Goal: Task Accomplishment & Management: Use online tool/utility

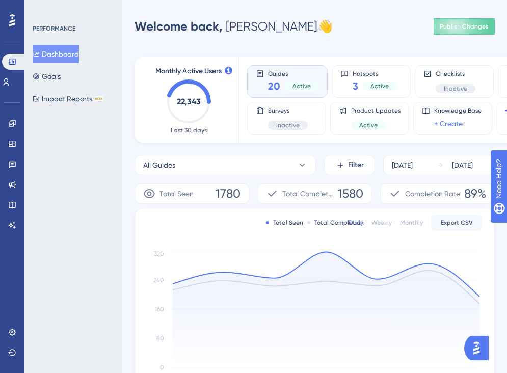
click at [39, 230] on div "PERFORMANCE Dashboard Goals Impact Reports BETA" at bounding box center [73, 186] width 98 height 373
click at [70, 148] on div "PERFORMANCE Dashboard Goals Impact Reports BETA" at bounding box center [73, 186] width 98 height 373
click at [11, 141] on icon at bounding box center [12, 144] width 7 height 6
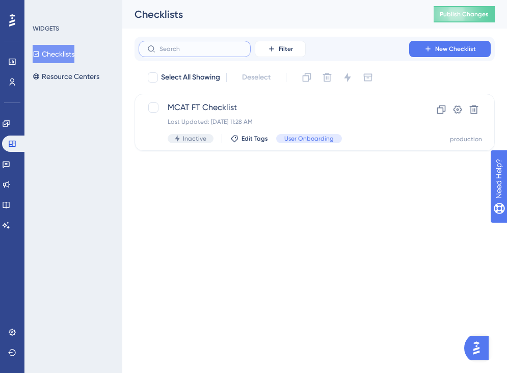
click at [199, 47] on input "text" at bounding box center [201, 48] width 83 height 7
type input "en"
checkbox input "true"
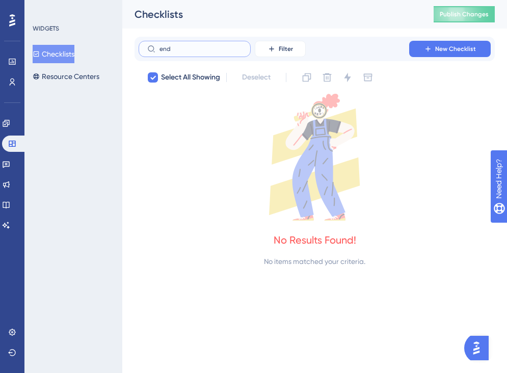
type input "c"
checkbox input "false"
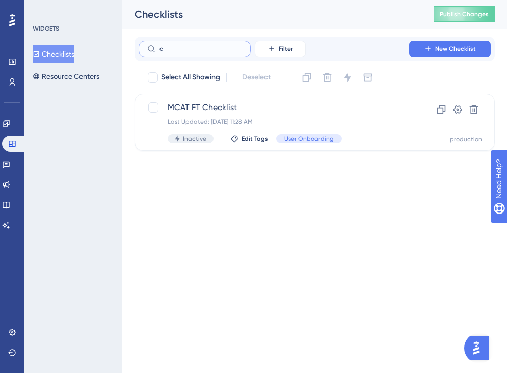
type input "cl"
checkbox input "true"
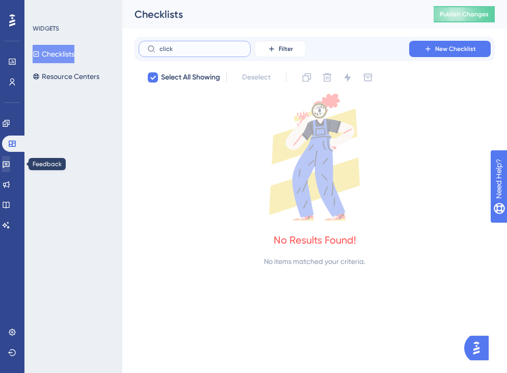
type input "click"
click at [10, 165] on icon at bounding box center [6, 164] width 8 height 8
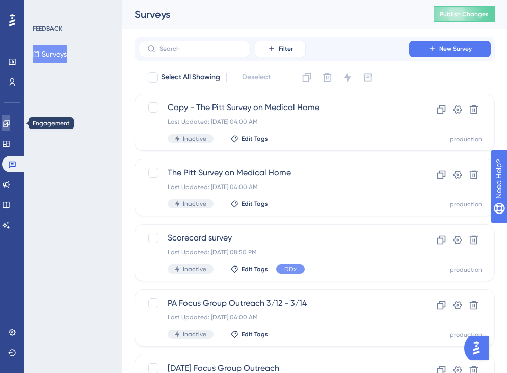
click at [10, 121] on icon at bounding box center [6, 123] width 8 height 8
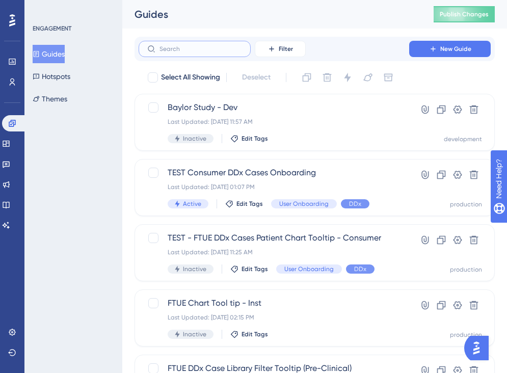
click at [213, 51] on input "text" at bounding box center [201, 48] width 83 height 7
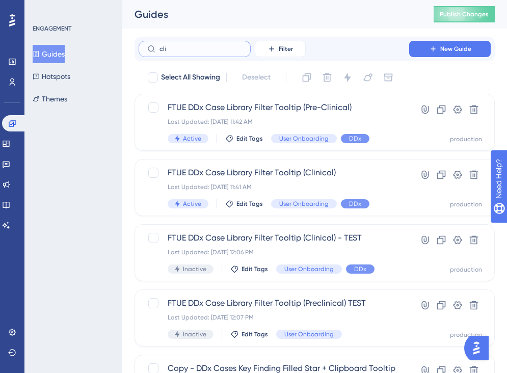
type input "clic"
checkbox input "true"
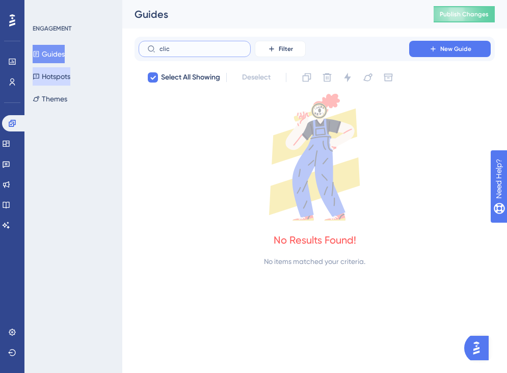
type input "clic"
click at [70, 80] on button "Hotspots" at bounding box center [52, 76] width 38 height 18
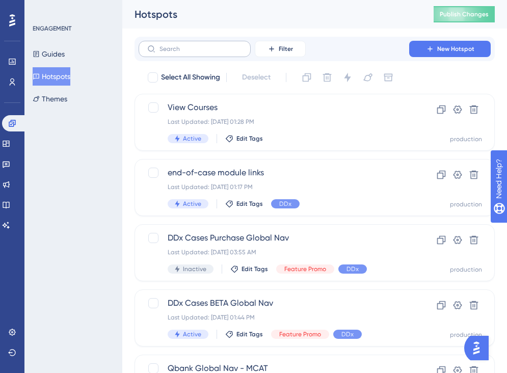
click at [207, 43] on label at bounding box center [195, 49] width 112 height 16
click at [207, 45] on input "text" at bounding box center [201, 48] width 83 height 7
type input "cl"
checkbox input "true"
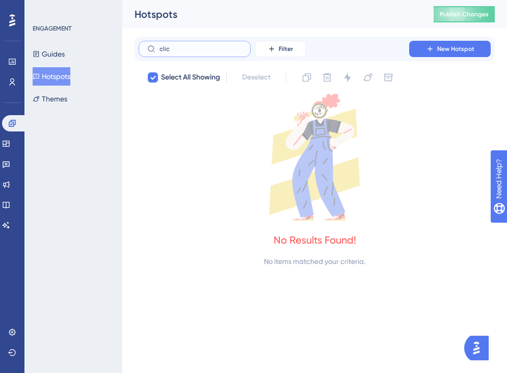
type input "click"
checkbox input "false"
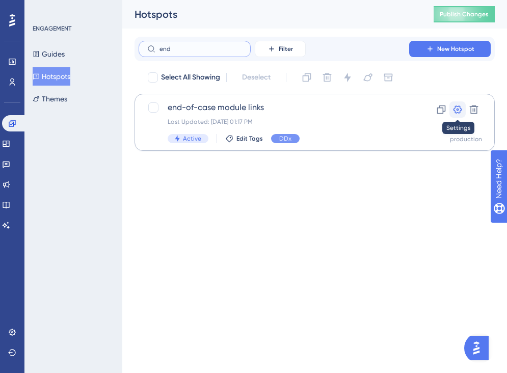
type input "end"
click at [458, 114] on icon at bounding box center [458, 110] width 10 height 10
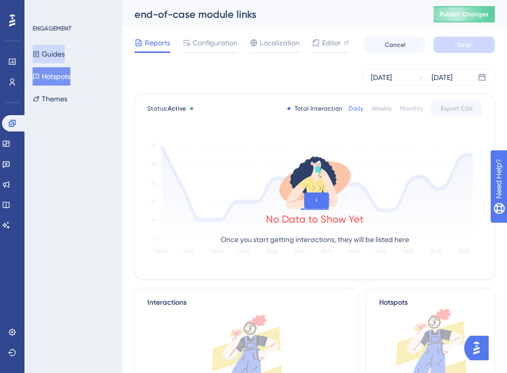
click at [65, 55] on button "Guides" at bounding box center [49, 54] width 32 height 18
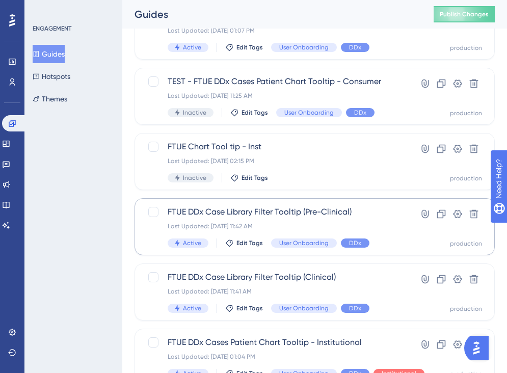
scroll to position [161, 0]
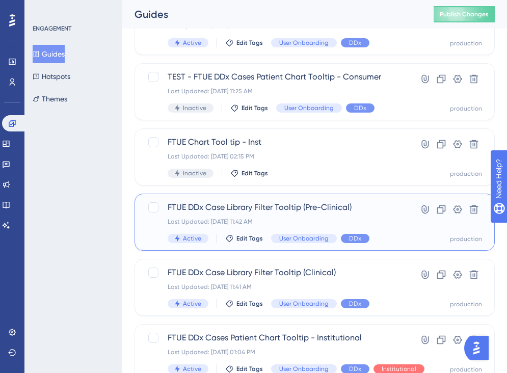
click at [267, 208] on span "FTUE DDx Case Library Filter Tooltip (Pre-Clinical)" at bounding box center [274, 207] width 213 height 12
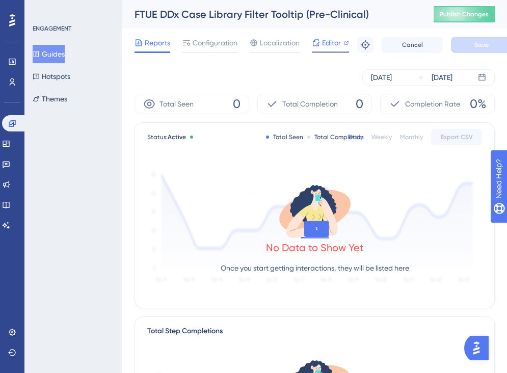
click at [317, 46] on icon at bounding box center [316, 43] width 8 height 8
click at [256, 66] on div "[DATE] [DATE]" at bounding box center [315, 77] width 360 height 33
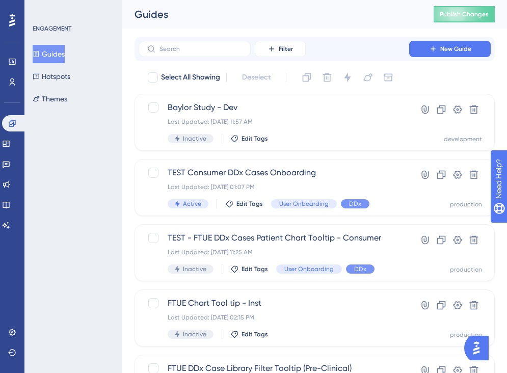
scroll to position [161, 0]
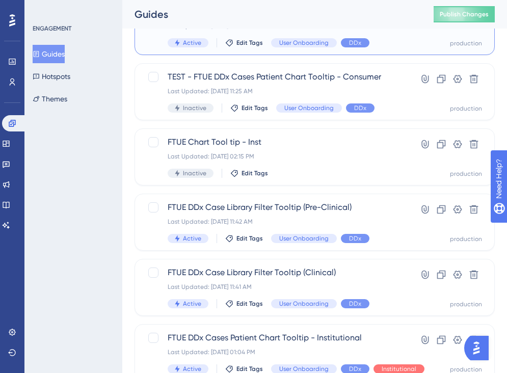
click at [196, 44] on span "Active" at bounding box center [192, 43] width 18 height 8
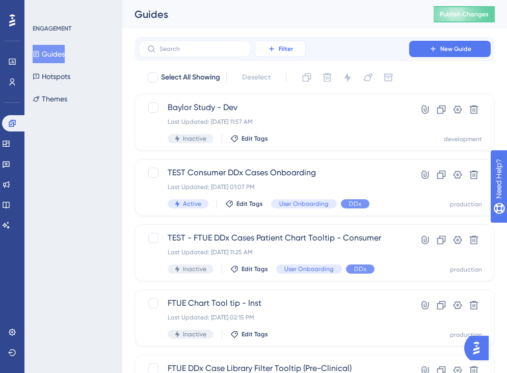
click at [286, 47] on span "Filter" at bounding box center [286, 49] width 14 height 8
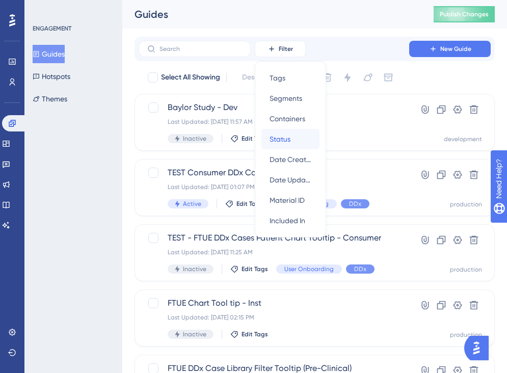
click at [297, 140] on div "Status Status" at bounding box center [291, 139] width 42 height 20
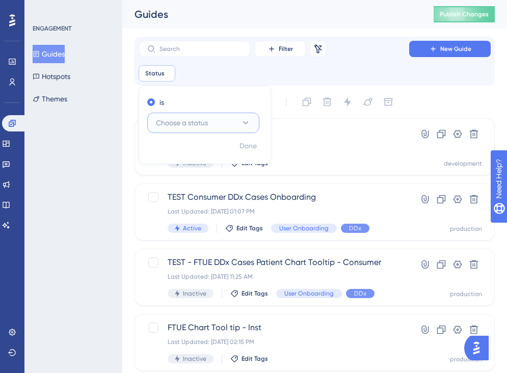
click at [171, 118] on span "Choose a status" at bounding box center [182, 123] width 52 height 12
click at [170, 152] on span "Active" at bounding box center [172, 154] width 20 height 12
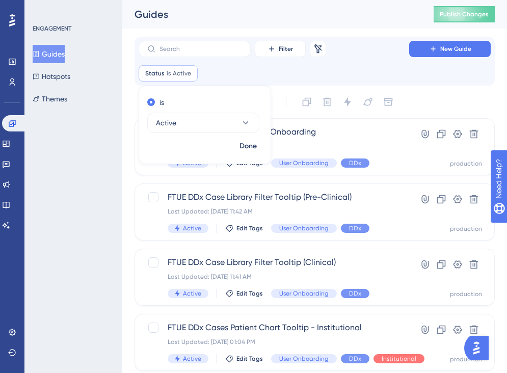
click at [360, 64] on div "Filter Remove Filters New Guide Status is Active Active Remove is Active Done" at bounding box center [315, 61] width 352 height 41
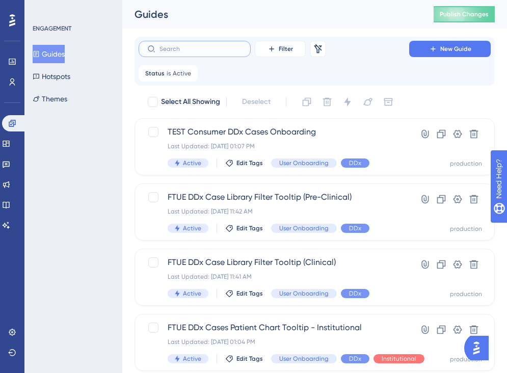
click at [211, 48] on input "text" at bounding box center [201, 48] width 83 height 7
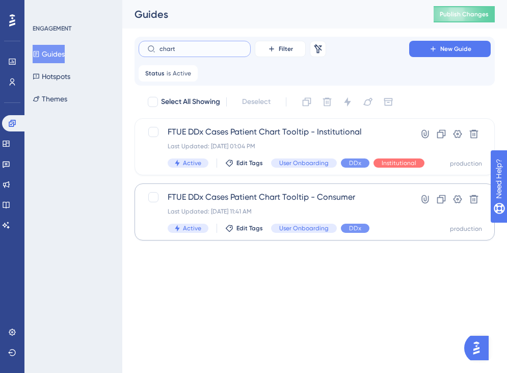
type input "chart"
click at [251, 198] on span "FTUE DDx Cases Patient Chart Tooltip - Consumer" at bounding box center [274, 197] width 213 height 12
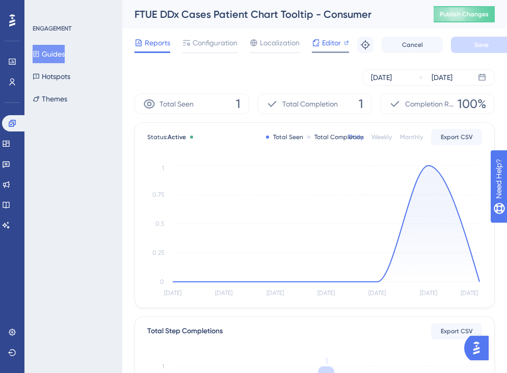
scroll to position [0, 5]
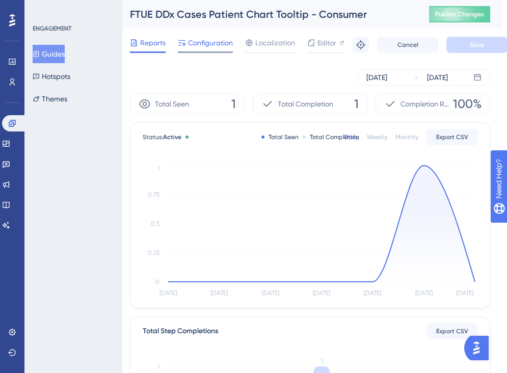
click at [211, 39] on span "Configuration" at bounding box center [210, 43] width 45 height 12
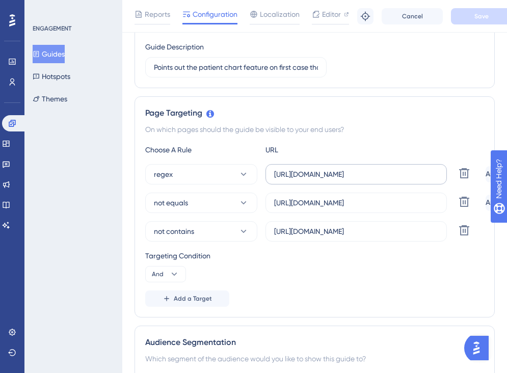
scroll to position [168, 13]
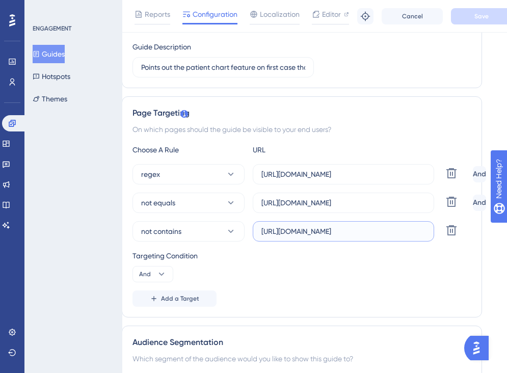
click at [392, 231] on input "[URL][DOMAIN_NAME]" at bounding box center [344, 231] width 164 height 11
drag, startPoint x: 412, startPoint y: 227, endPoint x: 528, endPoint y: 225, distance: 115.8
click at [353, 229] on input "[URL][DOMAIN_NAME]" at bounding box center [344, 231] width 164 height 11
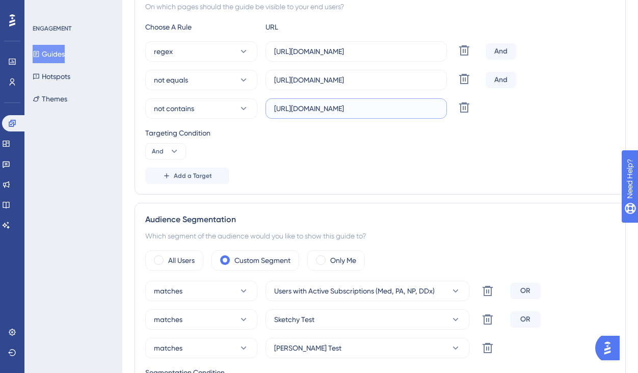
scroll to position [0, 0]
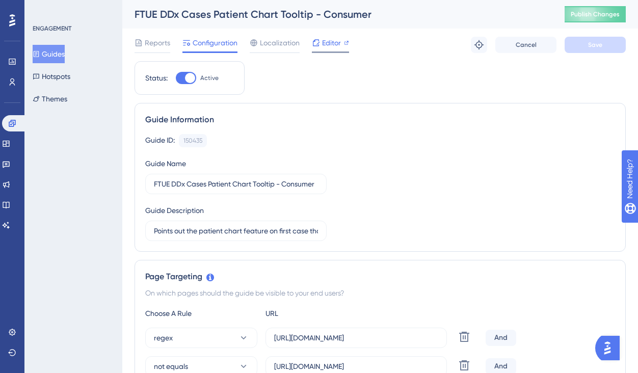
click at [331, 45] on span "Editor" at bounding box center [331, 43] width 19 height 12
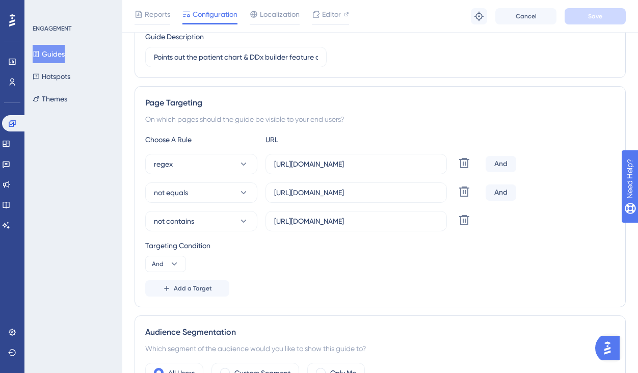
scroll to position [175, 0]
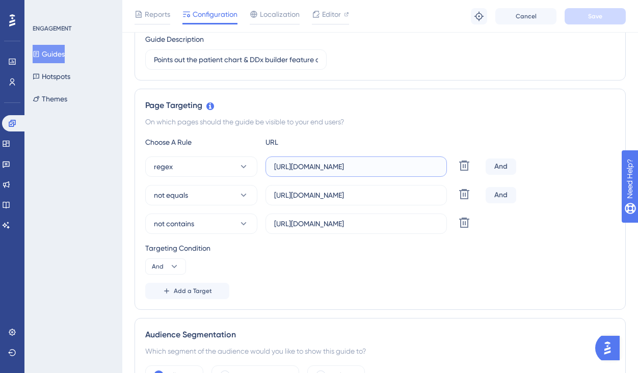
drag, startPoint x: 381, startPoint y: 167, endPoint x: 375, endPoint y: 168, distance: 6.1
click at [375, 168] on input "[URL][DOMAIN_NAME]" at bounding box center [356, 166] width 164 height 11
drag, startPoint x: 394, startPoint y: 222, endPoint x: 511, endPoint y: 232, distance: 117.8
click at [507, 232] on div "not contains [URL][DOMAIN_NAME] Delete" at bounding box center [380, 224] width 470 height 20
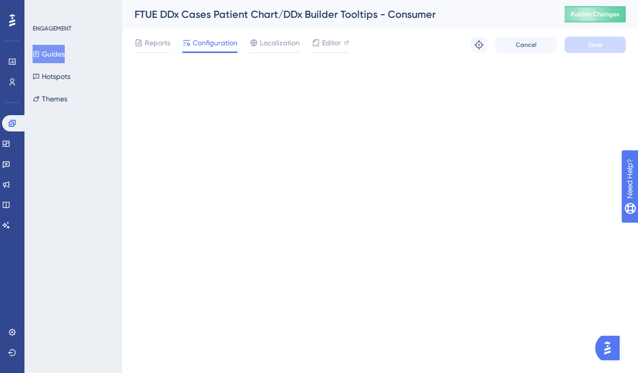
scroll to position [0, 0]
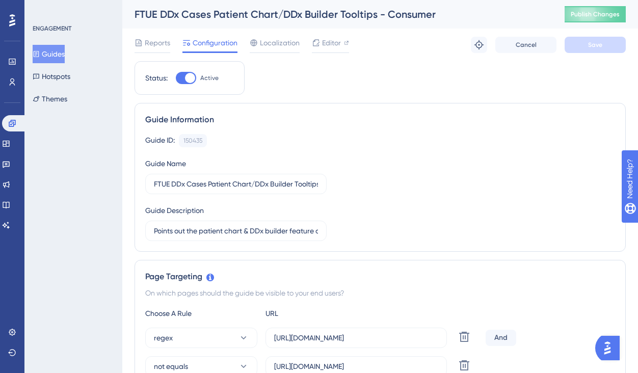
click at [72, 228] on div "ENGAGEMENT Guides Hotspots Themes" at bounding box center [73, 186] width 98 height 373
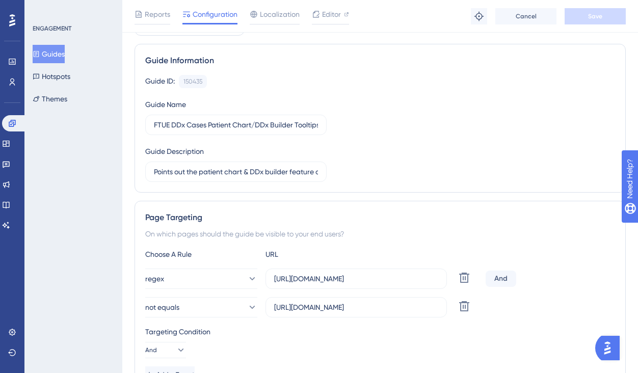
scroll to position [62, 0]
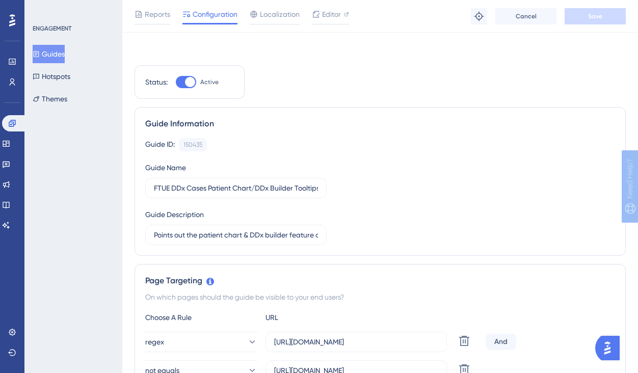
click at [336, 0] on html "Performance Users Engagement Widgets Feedback Product Updates Knowledge Base AI…" at bounding box center [319, 0] width 638 height 0
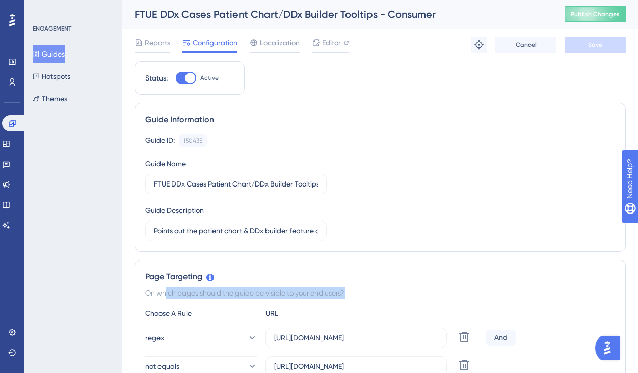
click at [336, 285] on div "Page Targeting On which pages should the guide be visible to your end users? Ch…" at bounding box center [380, 356] width 491 height 193
click at [359, 352] on div "regex https://app.sketchy.com/cases/(.*) Delete And not equals https://app.sket…" at bounding box center [380, 352] width 470 height 49
click at [358, 340] on input "[URL][DOMAIN_NAME]" at bounding box center [356, 337] width 164 height 11
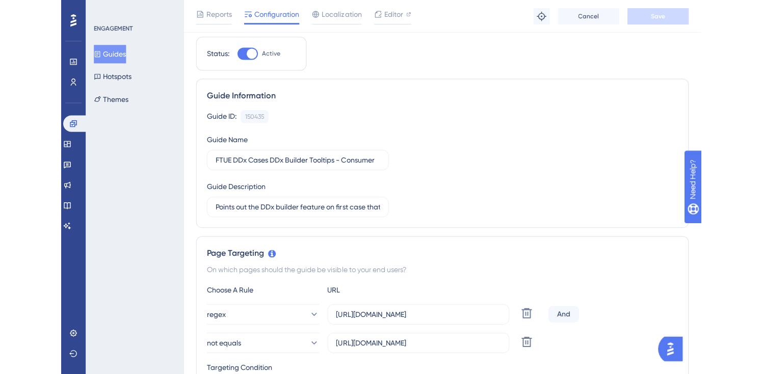
scroll to position [21, 0]
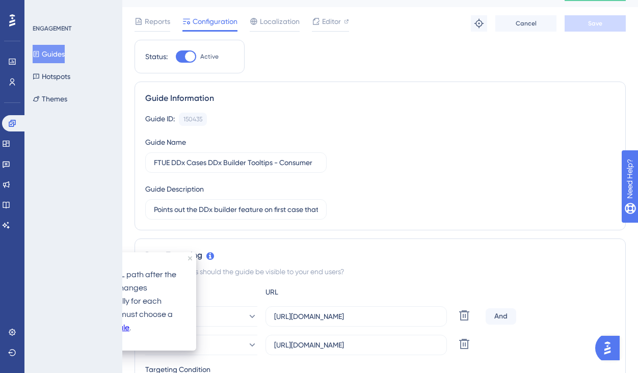
click at [212, 256] on icon at bounding box center [210, 256] width 8 height 8
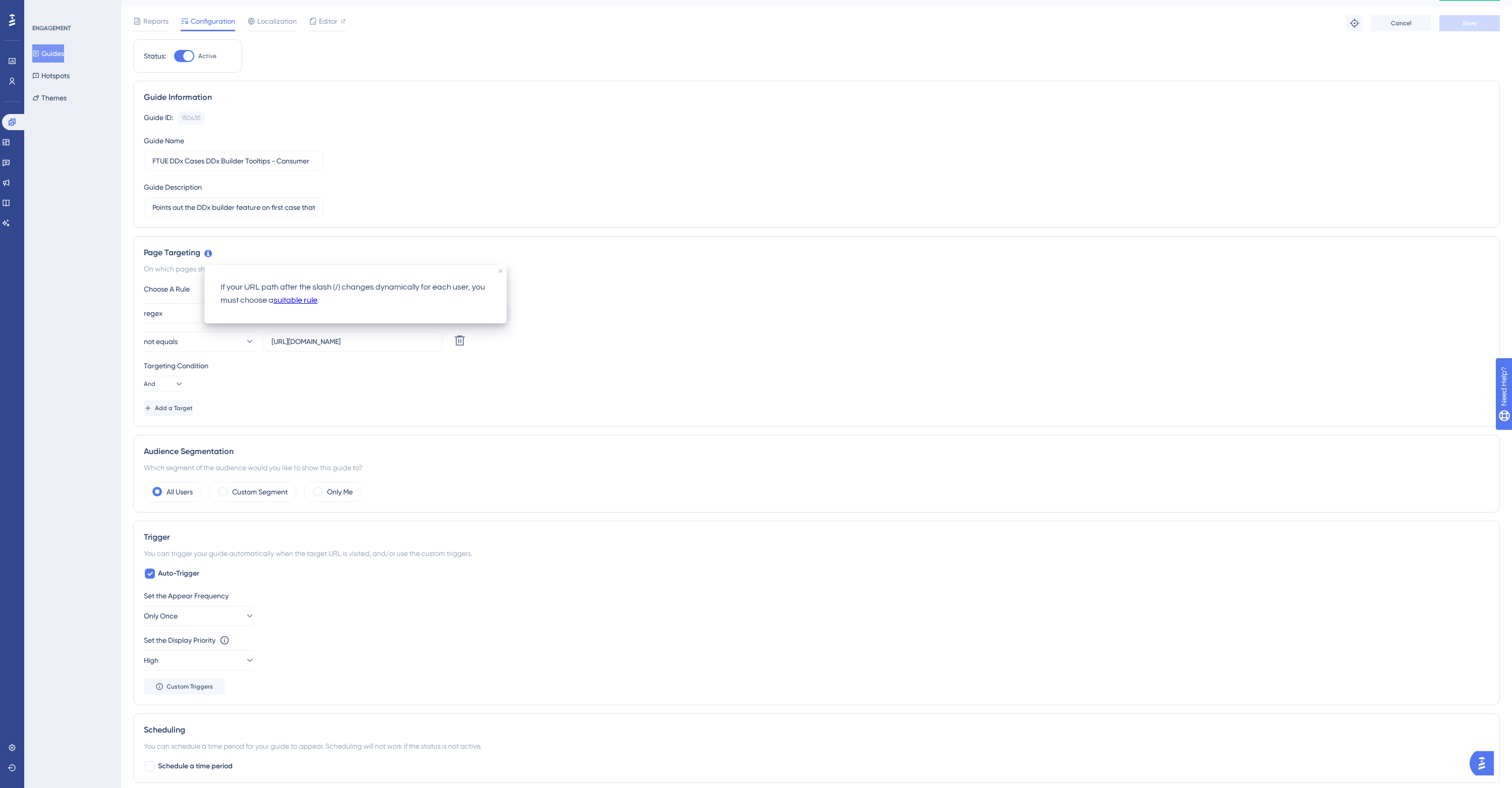
click at [293, 301] on link "suitable rule" at bounding box center [295, 300] width 44 height 13
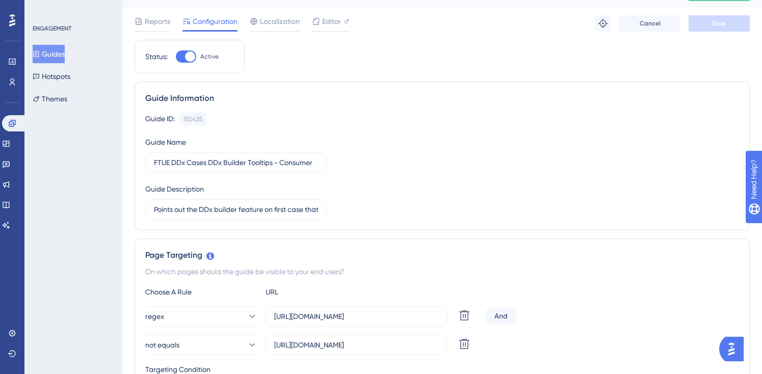
click at [62, 221] on div "ENGAGEMENT Guides Hotspots Themes" at bounding box center [73, 187] width 98 height 374
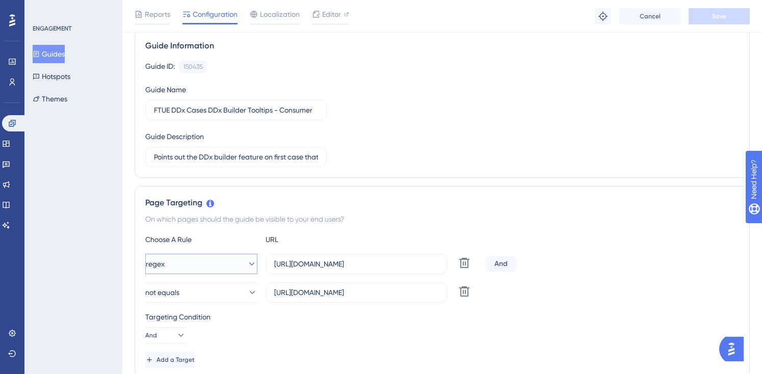
click at [195, 264] on button "regex" at bounding box center [201, 264] width 112 height 20
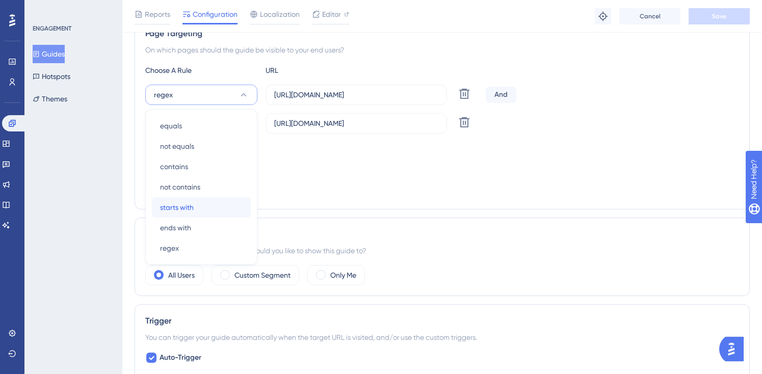
click at [189, 206] on span "starts with" at bounding box center [177, 207] width 34 height 12
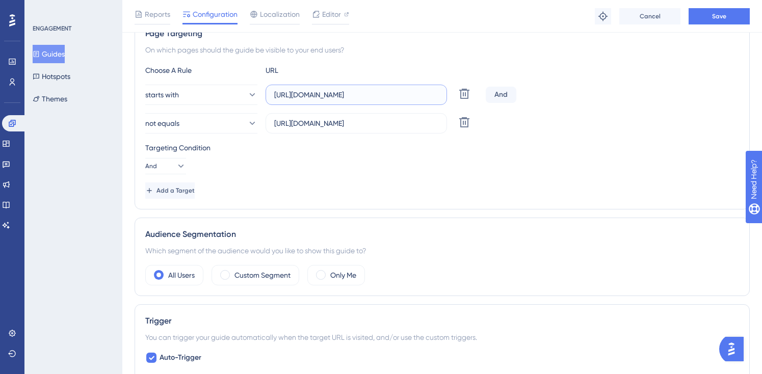
drag, startPoint x: 403, startPoint y: 94, endPoint x: 378, endPoint y: 94, distance: 24.5
click at [378, 94] on input "[URL][DOMAIN_NAME]" at bounding box center [356, 94] width 164 height 11
type input "[URL][DOMAIN_NAME]"
click at [64, 205] on div "ENGAGEMENT Guides Hotspots Themes" at bounding box center [73, 187] width 98 height 374
click at [85, 169] on div "ENGAGEMENT Guides Hotspots Themes" at bounding box center [73, 187] width 98 height 374
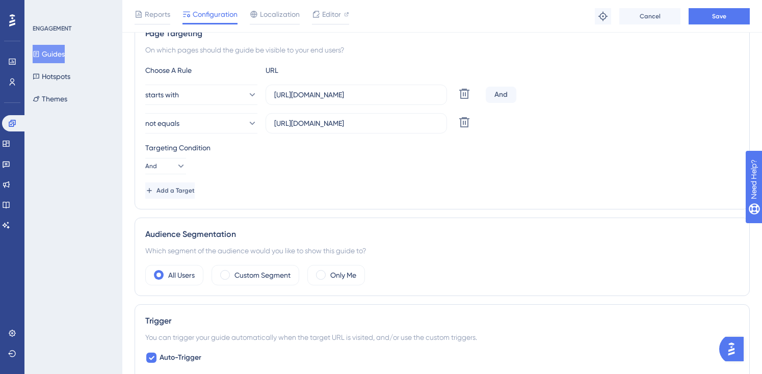
click at [63, 251] on div "ENGAGEMENT Guides Hotspots Themes" at bounding box center [73, 187] width 98 height 374
click at [65, 251] on div "ENGAGEMENT Guides Hotspots Themes" at bounding box center [73, 187] width 98 height 374
click at [69, 248] on div "ENGAGEMENT Guides Hotspots Themes" at bounding box center [73, 187] width 98 height 374
click at [79, 160] on div "ENGAGEMENT Guides Hotspots Themes" at bounding box center [73, 187] width 98 height 374
click at [100, 20] on div "ENGAGEMENT Guides Hotspots Themes" at bounding box center [73, 187] width 98 height 374
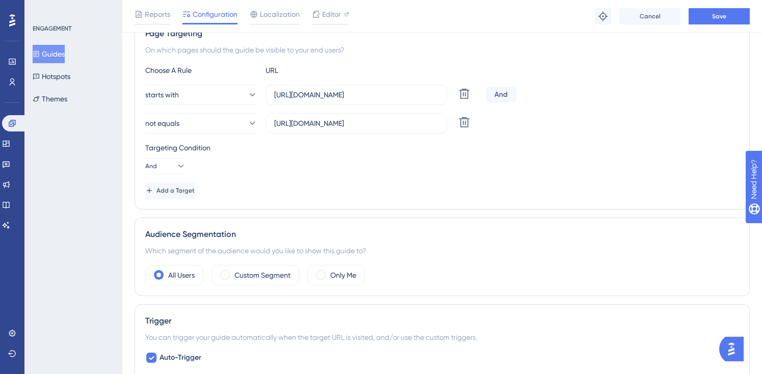
click at [80, 275] on div "ENGAGEMENT Guides Hotspots Themes" at bounding box center [73, 187] width 98 height 374
click at [99, 216] on div "ENGAGEMENT Guides Hotspots Themes" at bounding box center [73, 187] width 98 height 374
click at [44, 249] on div "ENGAGEMENT Guides Hotspots Themes" at bounding box center [73, 187] width 98 height 374
click at [138, 198] on div "Page Targeting On which pages should the guide be visible to your end users? Ch…" at bounding box center [442, 113] width 615 height 193
click at [143, 180] on div "Page Targeting On which pages should the guide be visible to your end users? Ch…" at bounding box center [442, 113] width 615 height 193
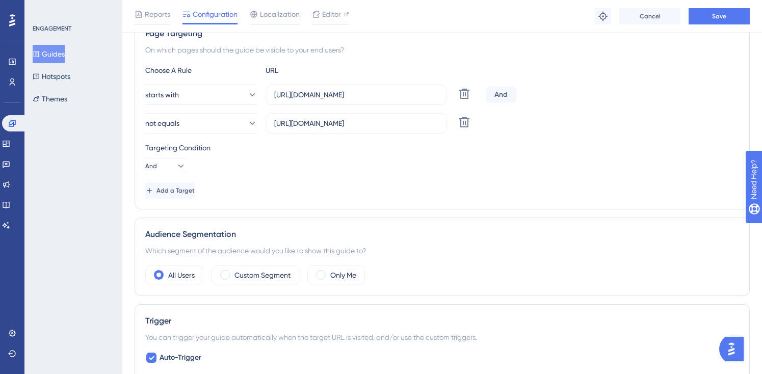
click at [117, 234] on div "ENGAGEMENT Guides Hotspots Themes" at bounding box center [73, 187] width 98 height 374
click at [72, 173] on div "ENGAGEMENT Guides Hotspots Themes" at bounding box center [73, 187] width 98 height 374
click at [79, 303] on div "ENGAGEMENT Guides Hotspots Themes" at bounding box center [73, 187] width 98 height 374
click at [91, 270] on div "ENGAGEMENT Guides Hotspots Themes" at bounding box center [73, 187] width 98 height 374
click at [56, 199] on div "ENGAGEMENT Guides Hotspots Themes" at bounding box center [73, 187] width 98 height 374
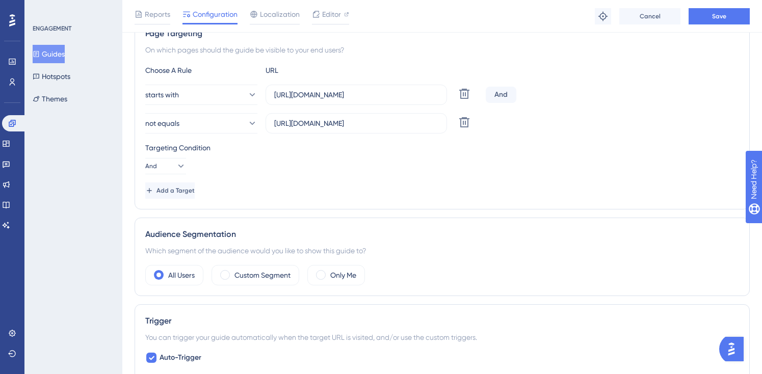
click at [74, 186] on div "ENGAGEMENT Guides Hotspots Themes" at bounding box center [73, 187] width 98 height 374
click at [93, 125] on div "ENGAGEMENT Guides Hotspots Themes" at bounding box center [73, 187] width 98 height 374
click at [97, 276] on div "ENGAGEMENT Guides Hotspots Themes" at bounding box center [73, 187] width 98 height 374
click at [69, 261] on div "ENGAGEMENT Guides Hotspots Themes" at bounding box center [73, 187] width 98 height 374
click at [53, 219] on div "ENGAGEMENT Guides Hotspots Themes" at bounding box center [73, 187] width 98 height 374
